Goal: Information Seeking & Learning: Understand process/instructions

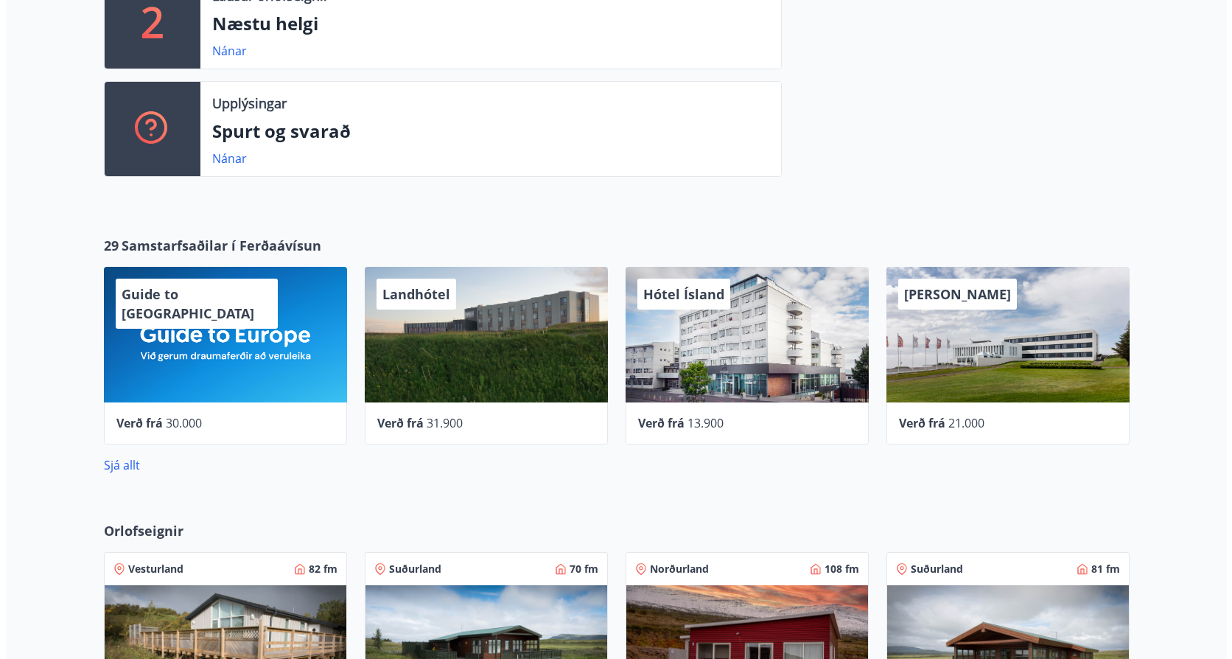
scroll to position [516, 0]
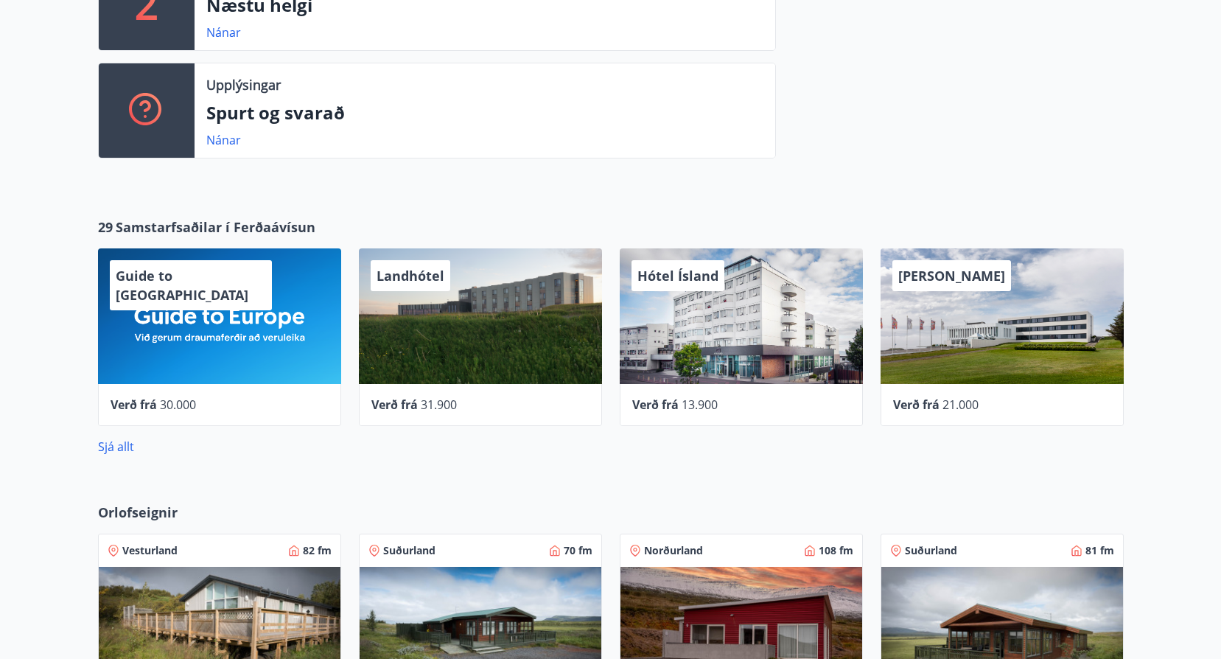
click at [150, 362] on span "Verð frá" at bounding box center [133, 404] width 46 height 16
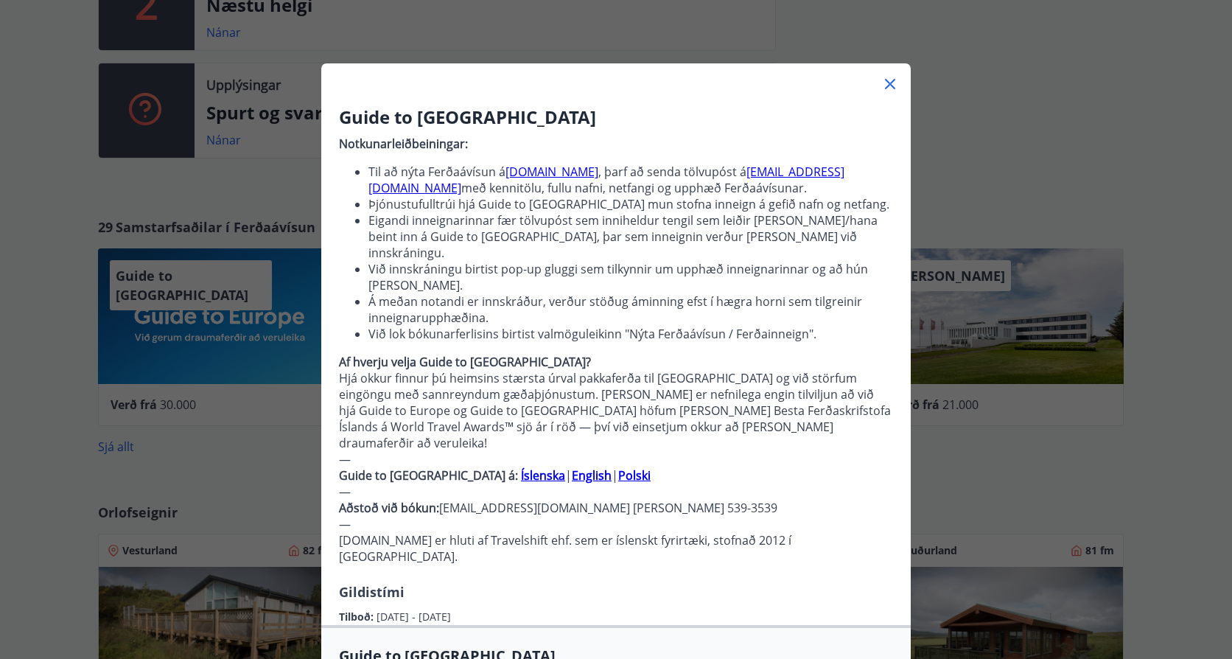
scroll to position [0, 0]
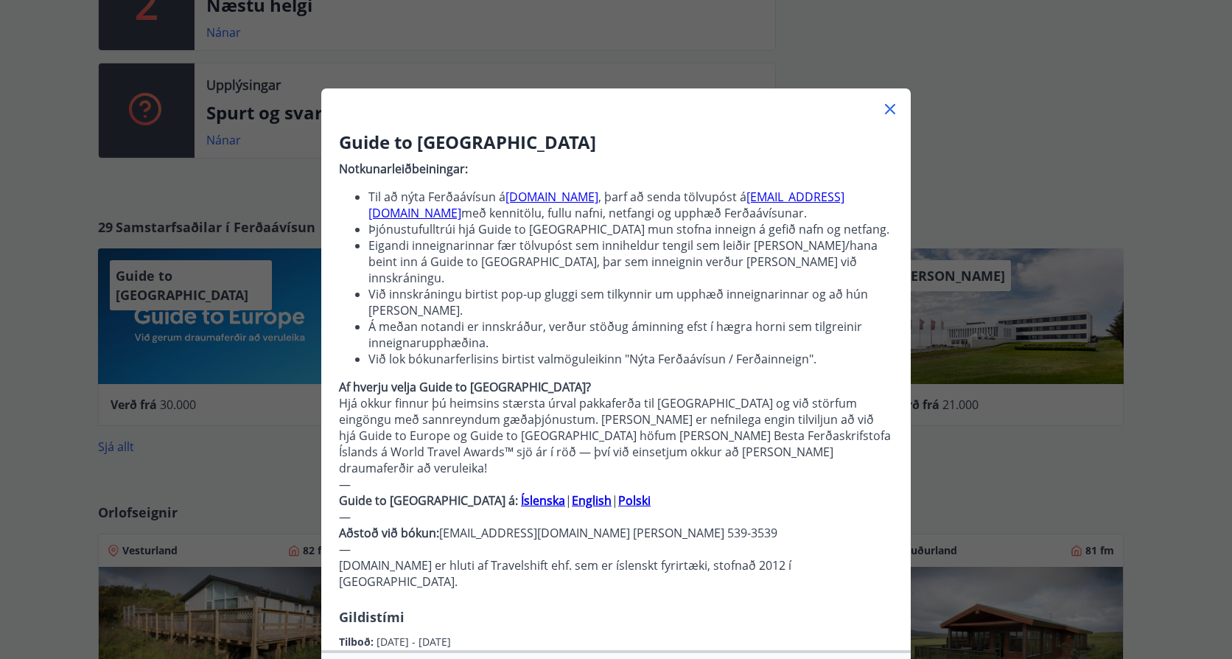
drag, startPoint x: 500, startPoint y: 108, endPoint x: 518, endPoint y: 94, distance: 22.1
click at [518, 94] on div at bounding box center [615, 102] width 589 height 29
drag, startPoint x: 357, startPoint y: 170, endPoint x: 434, endPoint y: 163, distance: 77.7
click at [434, 163] on strong "Notkunarleiðbeiningar:" at bounding box center [403, 169] width 129 height 16
click at [600, 192] on li "Til að nýta Ferðaávísun á [DOMAIN_NAME] , þarf að senda tölvupóst á [EMAIL_ADDR…" at bounding box center [630, 205] width 525 height 32
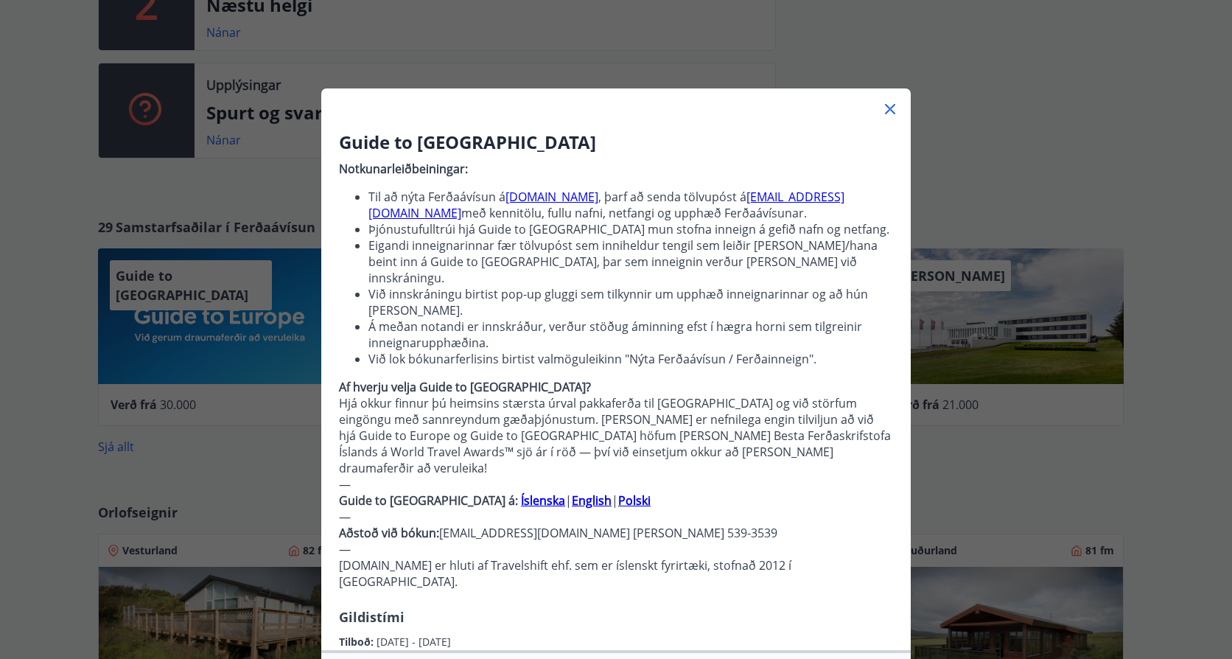
click at [600, 105] on icon at bounding box center [890, 109] width 18 height 18
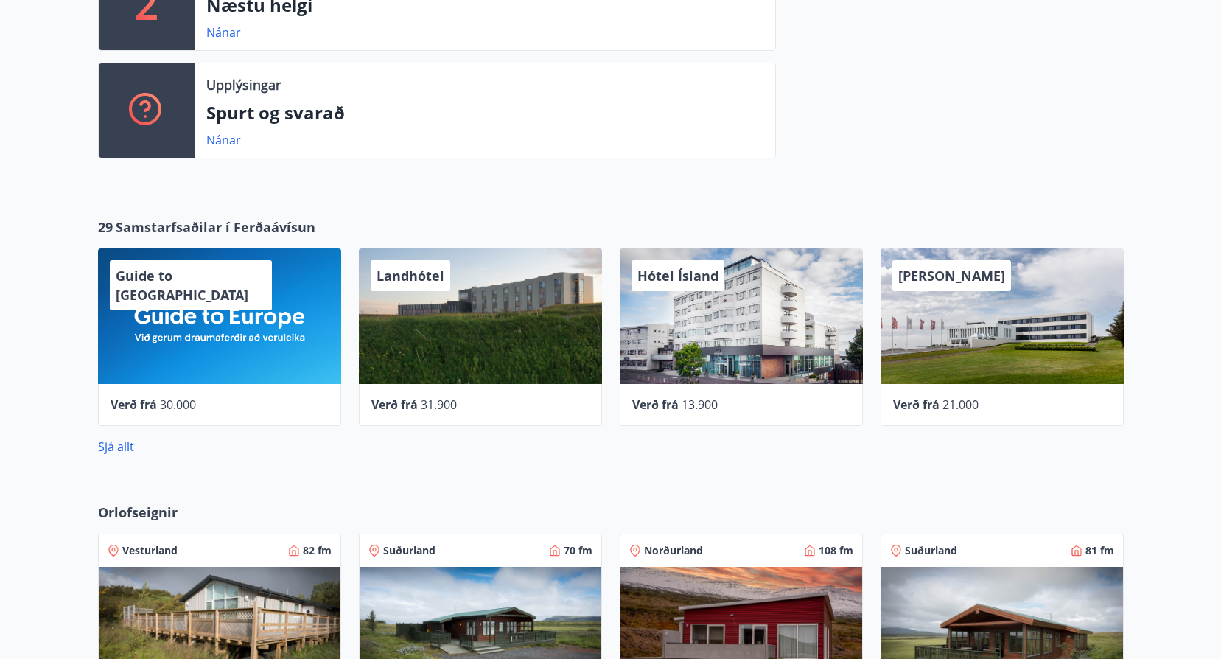
click at [173, 322] on div "Guide to [GEOGRAPHIC_DATA]" at bounding box center [219, 316] width 243 height 136
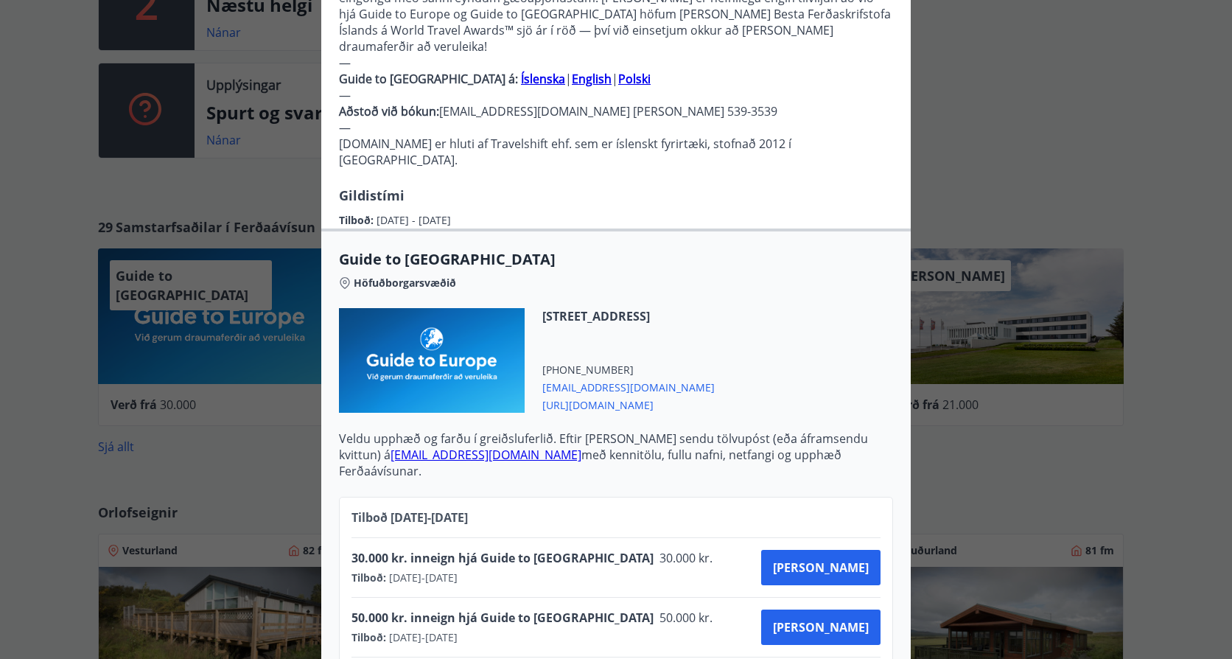
scroll to position [442, 0]
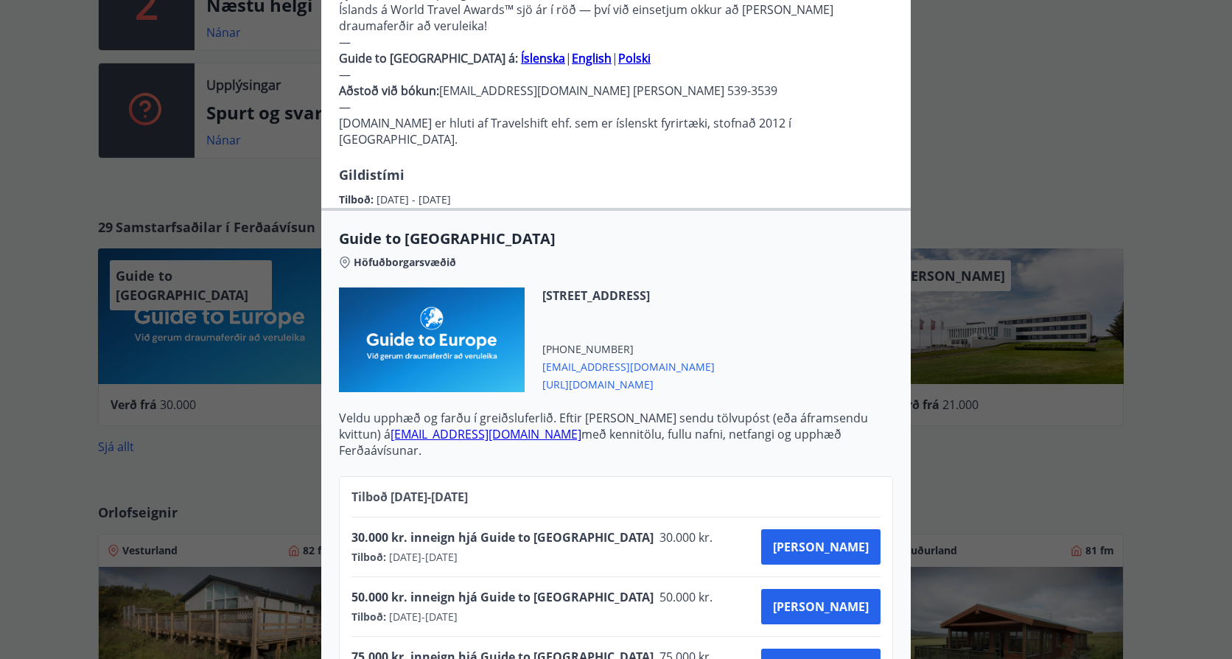
click at [600, 362] on span "[URL][DOMAIN_NAME]" at bounding box center [628, 383] width 172 height 18
